Goal: Task Accomplishment & Management: Complete application form

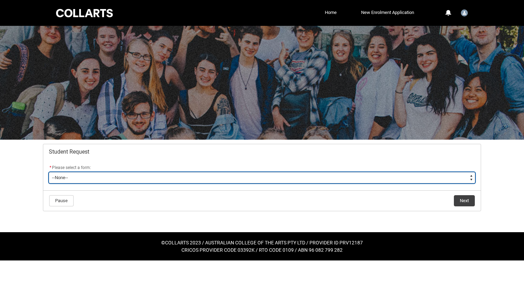
click at [272, 175] on select "--None-- Academic Transcript Application to Appeal Assignment Extension Change …" at bounding box center [262, 177] width 426 height 11
type lightning-select "Withdraw_Cancel_Enrolment_Choice"
click at [49, 172] on select "--None-- Academic Transcript Application to Appeal Assignment Extension Change …" at bounding box center [262, 177] width 426 height 11
select select "Withdraw_Cancel_Enrolment_Choice"
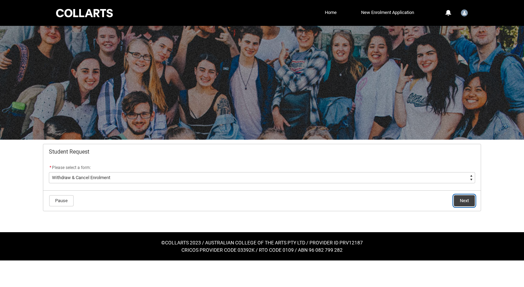
click at [461, 201] on button "Next" at bounding box center [464, 200] width 21 height 11
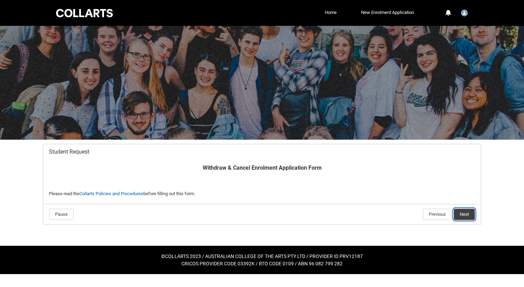
click at [467, 213] on button "Next" at bounding box center [464, 214] width 21 height 11
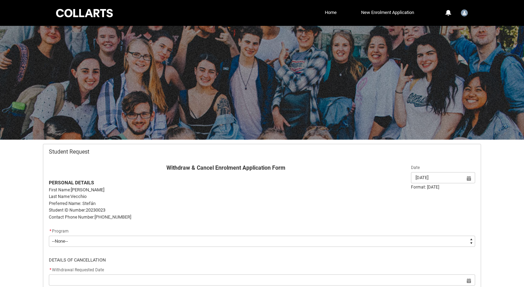
scroll to position [74, 0]
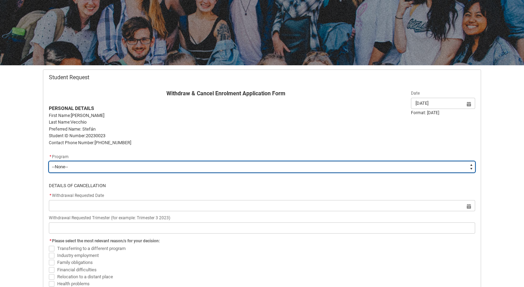
click at [186, 171] on select "--None-- Double Degree - Bachelor of Audio Production & Bachelor of Applied Bus…" at bounding box center [262, 166] width 426 height 11
type lightning-select "recordPicklist_ProgramEnrollment.a0jOZ000004mS9RYAU"
click at [49, 161] on select "--None-- Double Degree - Bachelor of Audio Production & Bachelor of Applied Bus…" at bounding box center [262, 166] width 426 height 11
select select "recordPicklist_ProgramEnrollment.a0jOZ000004mS9RYAU"
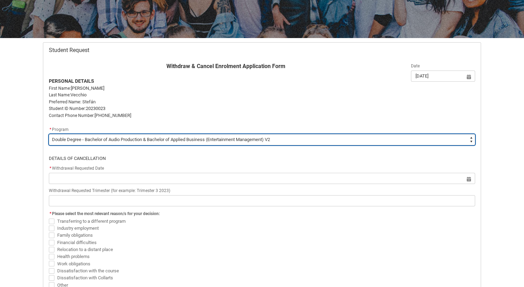
scroll to position [104, 0]
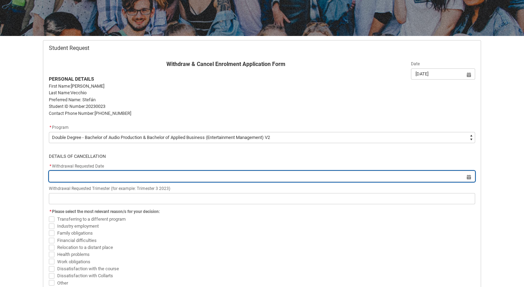
click at [184, 177] on input "text" at bounding box center [262, 176] width 426 height 11
select select "2025"
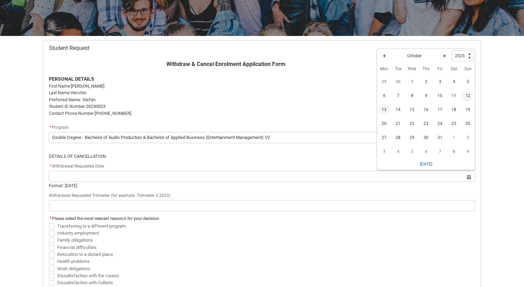
click at [386, 109] on span "13" at bounding box center [384, 109] width 11 height 11
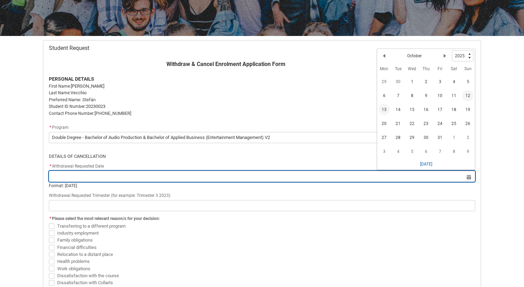
type lightning-datepicker "2025-10-13"
type lightning-input "2025-10-13"
type input "13 Oct 2025"
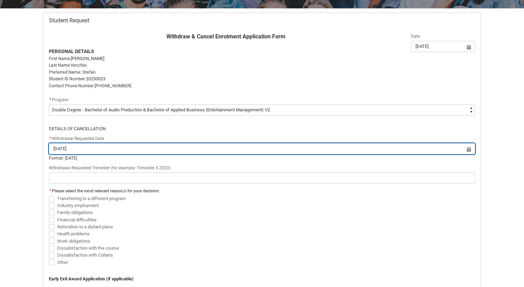
scroll to position [132, 0]
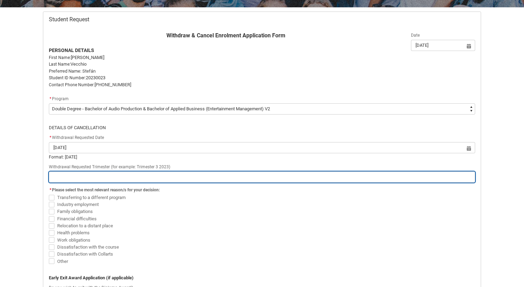
click at [224, 179] on input "text" at bounding box center [262, 176] width 426 height 11
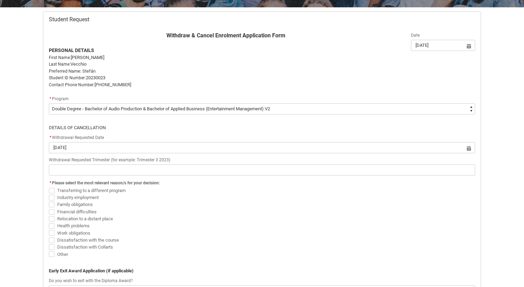
click at [232, 190] on span "Transferring to a different program" at bounding box center [262, 190] width 426 height 7
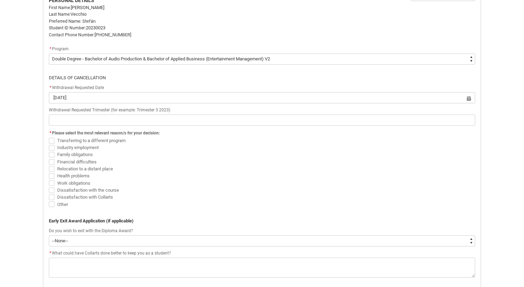
scroll to position [186, 0]
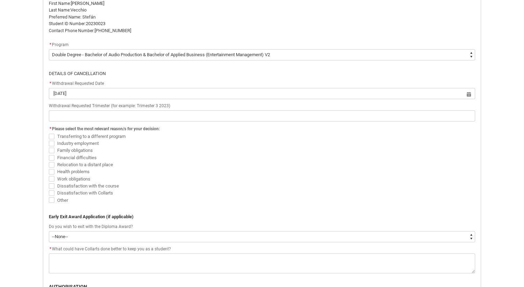
click at [90, 157] on span "Financial difficulties" at bounding box center [76, 157] width 39 height 5
click at [49, 154] on input "Financial difficulties" at bounding box center [48, 154] width 0 height 0
checkbox input "true"
click at [8, 144] on div "Skip to Main Content Collarts Education Community Home New Enrolment Applicatio…" at bounding box center [262, 117] width 524 height 606
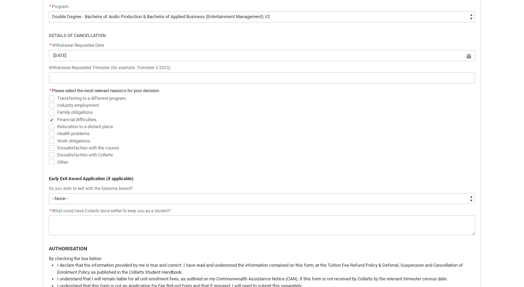
scroll to position [225, 0]
click at [54, 163] on span at bounding box center [52, 161] width 6 height 6
click at [49, 157] on input "Other" at bounding box center [48, 157] width 0 height 0
checkbox input "true"
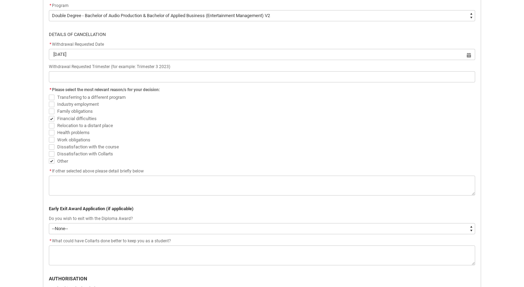
click at [60, 100] on span "Industry employment" at bounding box center [79, 103] width 44 height 7
click at [49, 100] on input "Industry employment" at bounding box center [48, 100] width 0 height 0
checkbox input "true"
click at [55, 162] on label "Other" at bounding box center [60, 160] width 22 height 5
click at [49, 157] on input "Other" at bounding box center [48, 157] width 0 height 0
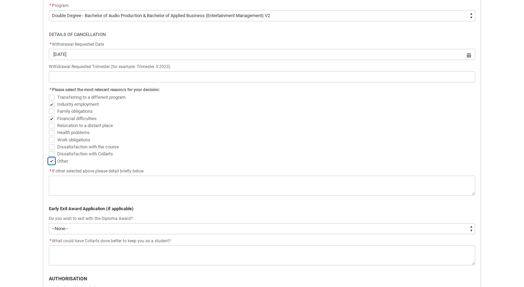
checkbox input "false"
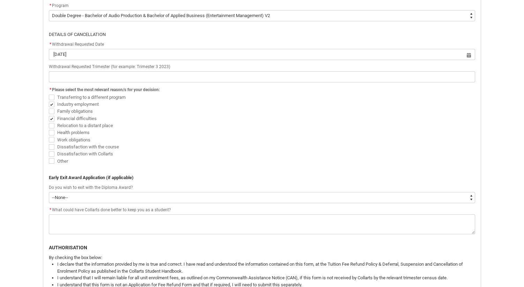
click at [52, 104] on span at bounding box center [52, 105] width 6 height 6
click at [49, 100] on input "Industry employment" at bounding box center [48, 100] width 0 height 0
checkbox input "false"
click at [33, 126] on div "Skip to Main Content Collarts Education Community Home New Enrolment Applicatio…" at bounding box center [262, 78] width 524 height 606
click at [52, 140] on span at bounding box center [52, 140] width 6 height 6
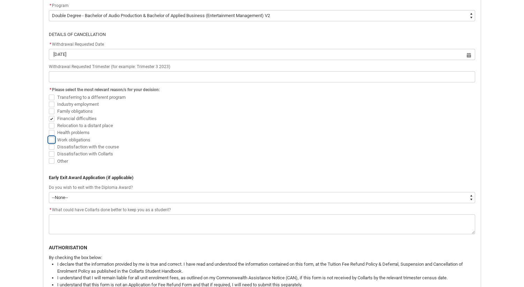
click at [49, 136] on input "Work obligations" at bounding box center [48, 136] width 0 height 0
checkbox input "true"
click at [37, 141] on div "Skip to Main Content Collarts Education Community Home New Enrolment Applicatio…" at bounding box center [262, 78] width 524 height 606
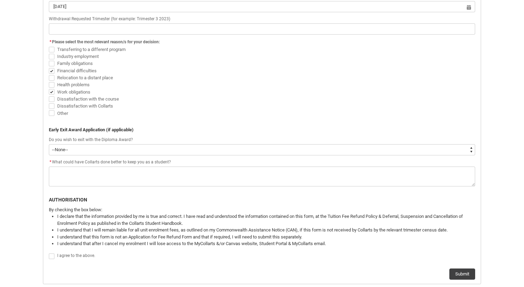
scroll to position [278, 0]
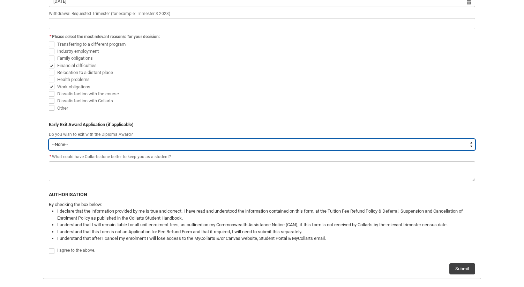
click at [86, 147] on select "--None-- Yes No" at bounding box center [262, 144] width 426 height 11
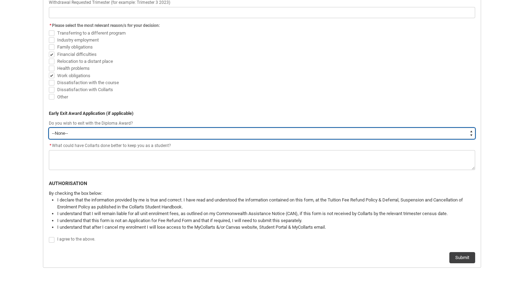
scroll to position [290, 0]
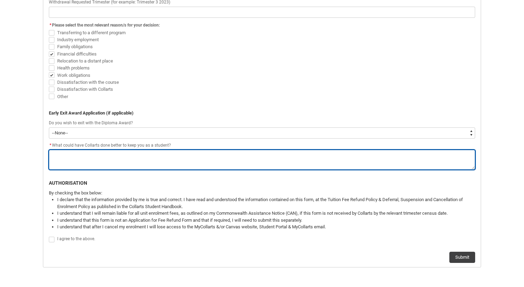
click at [86, 169] on textarea "* What could have Collarts done better to keep you as a student?" at bounding box center [262, 160] width 426 height 20
type lightning-textarea "N"
type textarea "N"
type lightning-textarea "No"
type textarea "No"
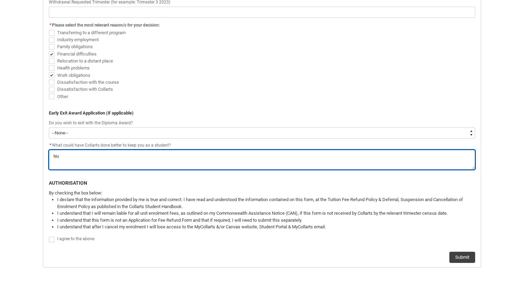
type lightning-textarea "Not"
type textarea "Not"
type lightning-textarea "Noth"
type textarea "Noth"
type lightning-textarea "Nothi"
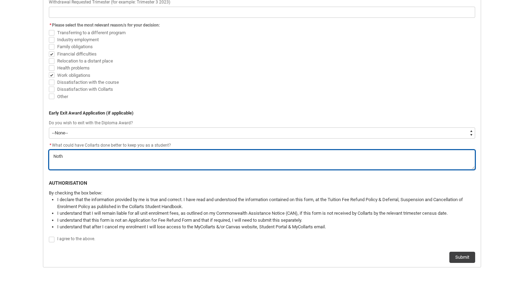
type textarea "Nothi"
type lightning-textarea "Nothin"
type textarea "Nothin"
type lightning-textarea "Nothing"
type textarea "Nothing"
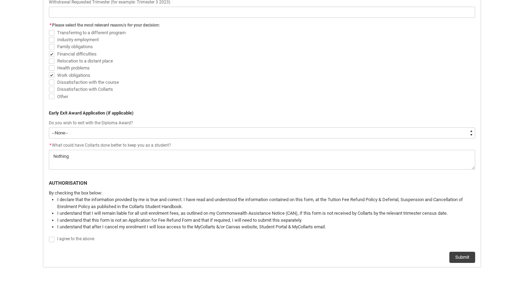
click at [106, 98] on span "Other" at bounding box center [262, 96] width 426 height 7
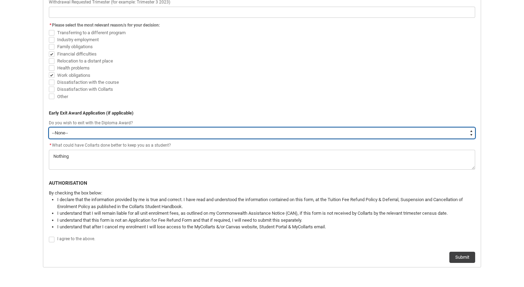
click at [136, 130] on select "--None-- Yes No" at bounding box center [262, 132] width 426 height 11
type lightning-select "Yes"
click at [49, 127] on select "--None-- Yes No" at bounding box center [262, 132] width 426 height 11
select select "Yes"
click at [137, 136] on select "--None-- Yes No" at bounding box center [262, 132] width 426 height 11
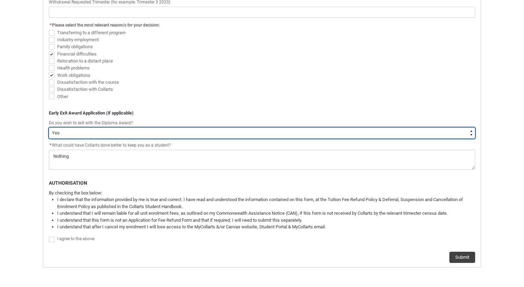
type lightning-select "No"
click at [49, 127] on select "--None-- Yes No" at bounding box center [262, 132] width 426 height 11
select select "No"
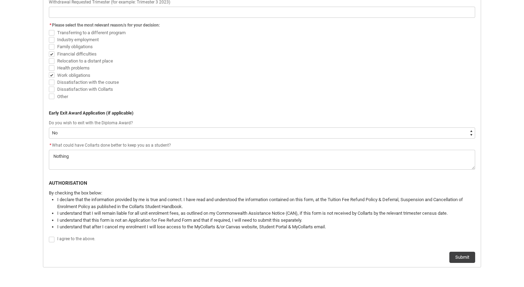
click at [199, 110] on p "Early Exit Award Application (if applicable)" at bounding box center [262, 113] width 426 height 7
click at [50, 238] on span at bounding box center [52, 240] width 6 height 6
click at [49, 236] on input "I agree to the above." at bounding box center [48, 235] width 0 height 0
type lightning-input "true"
checkbox input "true"
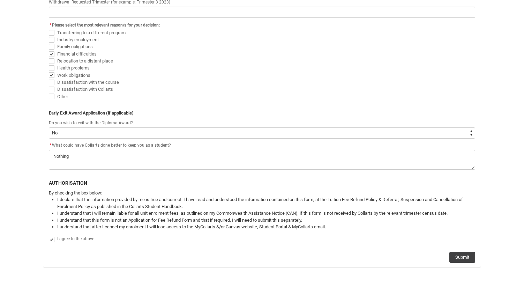
click at [323, 227] on li "I understand that after I cancel my enrolment I will lose access to the MyColla…" at bounding box center [266, 226] width 418 height 7
click at [468, 255] on button "Submit" at bounding box center [462, 257] width 26 height 11
